Goal: Task Accomplishment & Management: Use online tool/utility

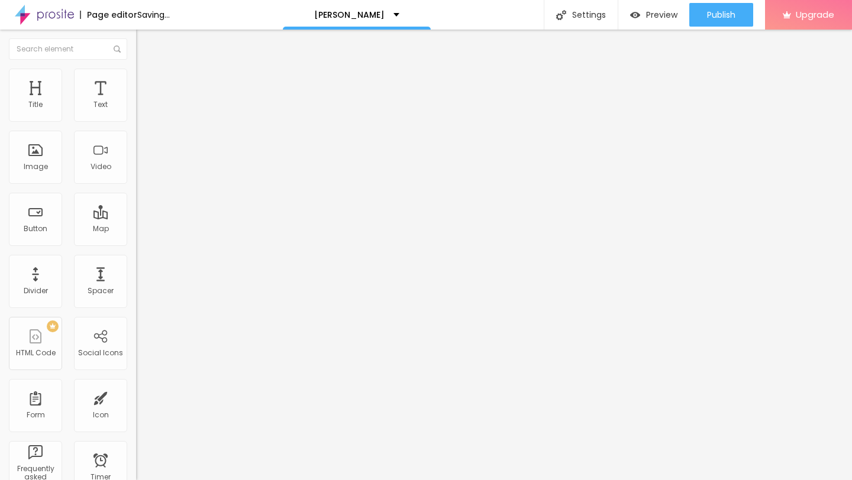
click at [136, 243] on input "[URL][DOMAIN_NAME]" at bounding box center [207, 237] width 142 height 12
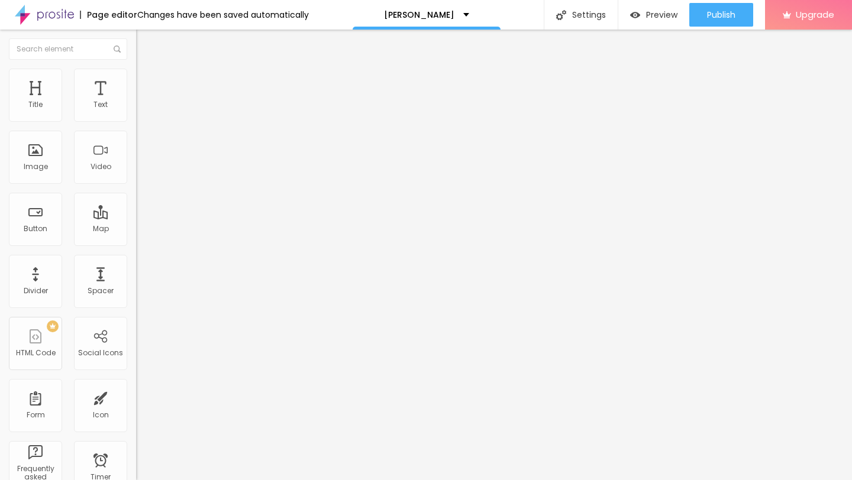
click at [136, 243] on input "[URL][DOMAIN_NAME]" at bounding box center [207, 237] width 142 height 12
type input "\"
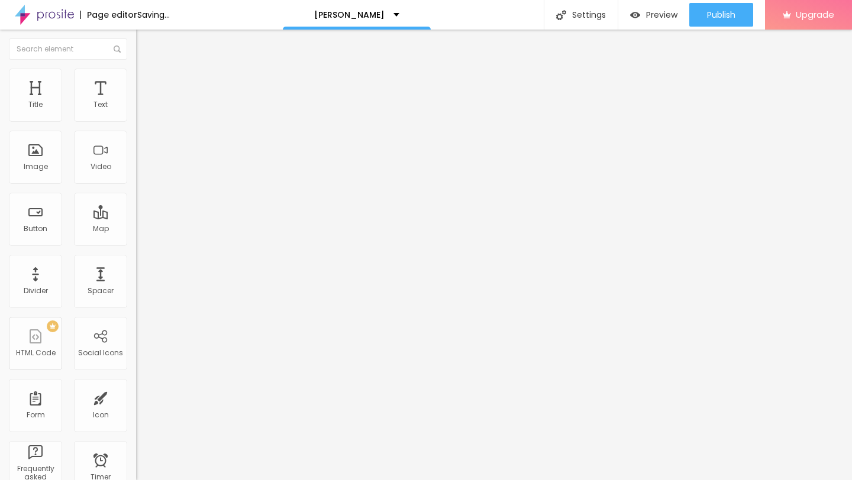
paste input "[URL][DOMAIN_NAME]"
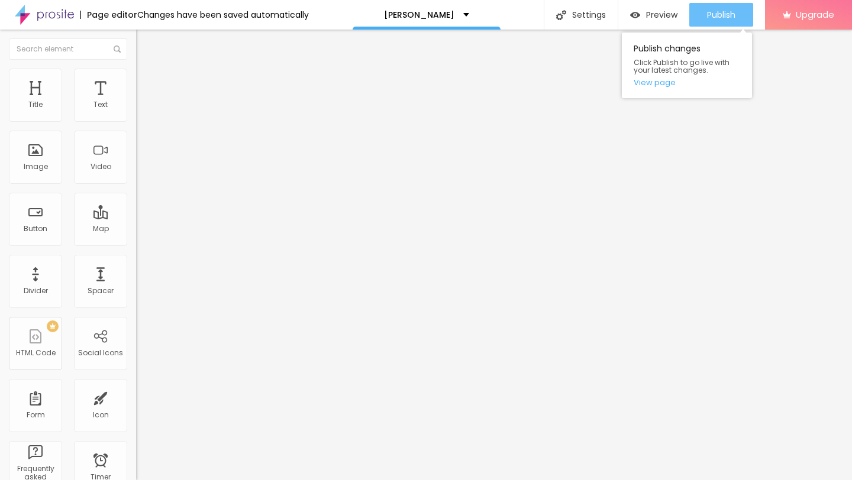
type input "[URL][DOMAIN_NAME]"
click at [724, 14] on span "Publish" at bounding box center [721, 14] width 28 height 9
click at [655, 83] on link "View page" at bounding box center [687, 83] width 106 height 8
